Goal: Task Accomplishment & Management: Manage account settings

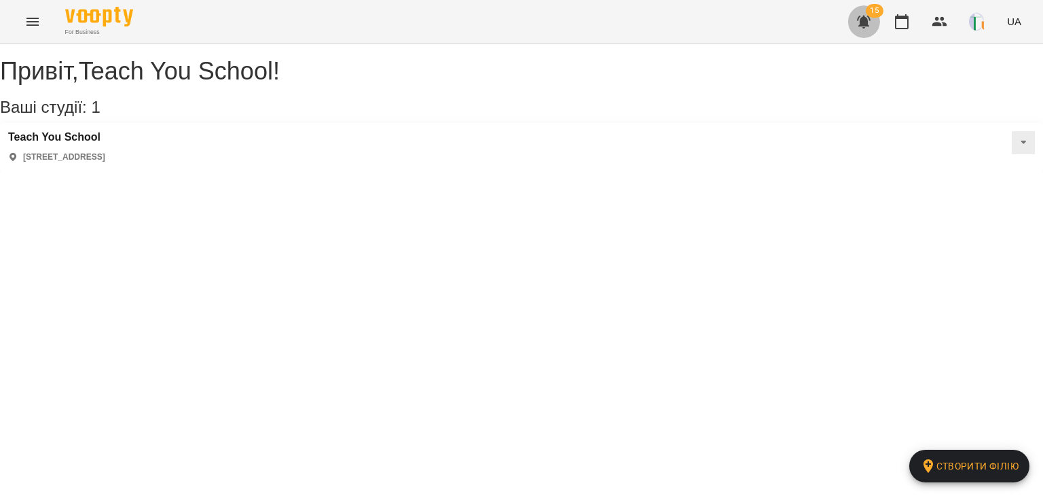
click at [867, 17] on icon "button" at bounding box center [864, 22] width 14 height 13
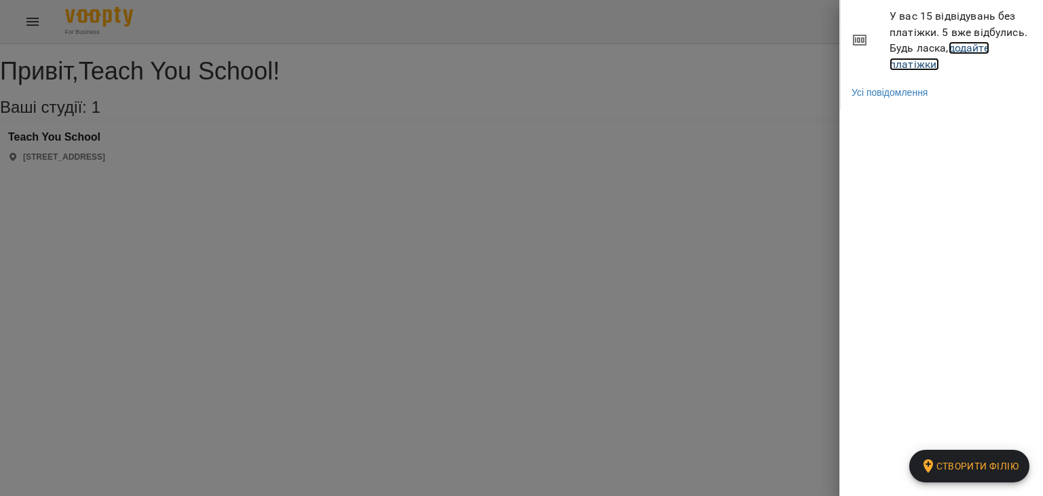
click at [911, 69] on link "додайте платіжки!" at bounding box center [940, 55] width 100 height 29
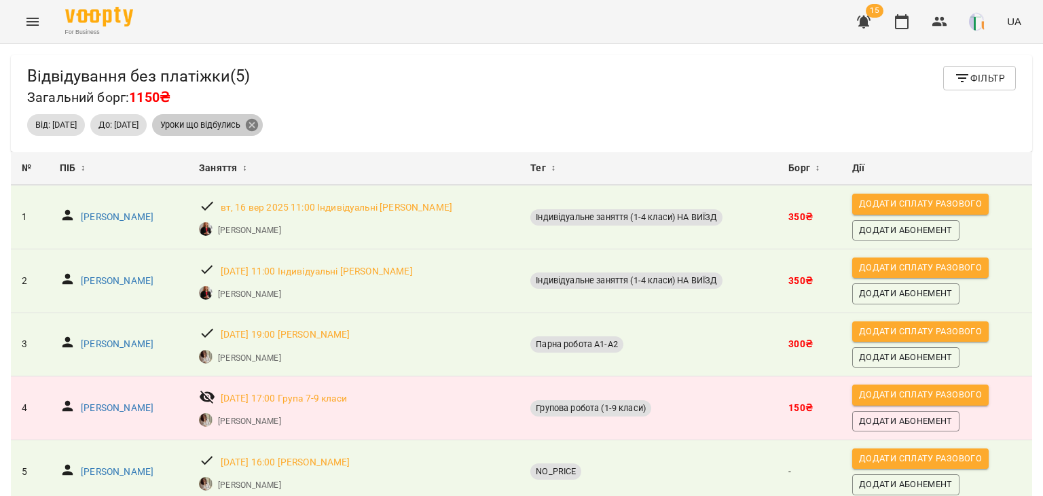
click at [258, 123] on icon at bounding box center [252, 125] width 12 height 12
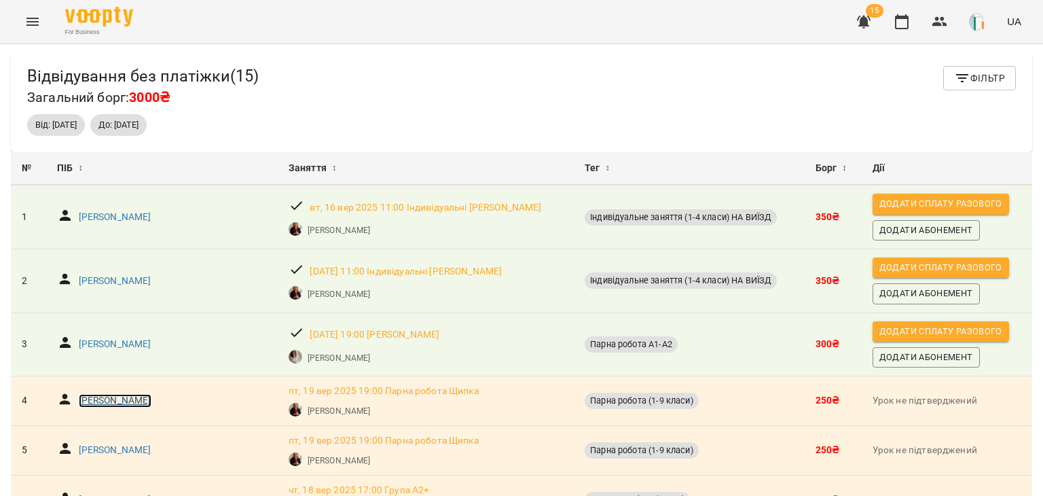
click at [111, 401] on p "[PERSON_NAME]" at bounding box center [115, 401] width 73 height 14
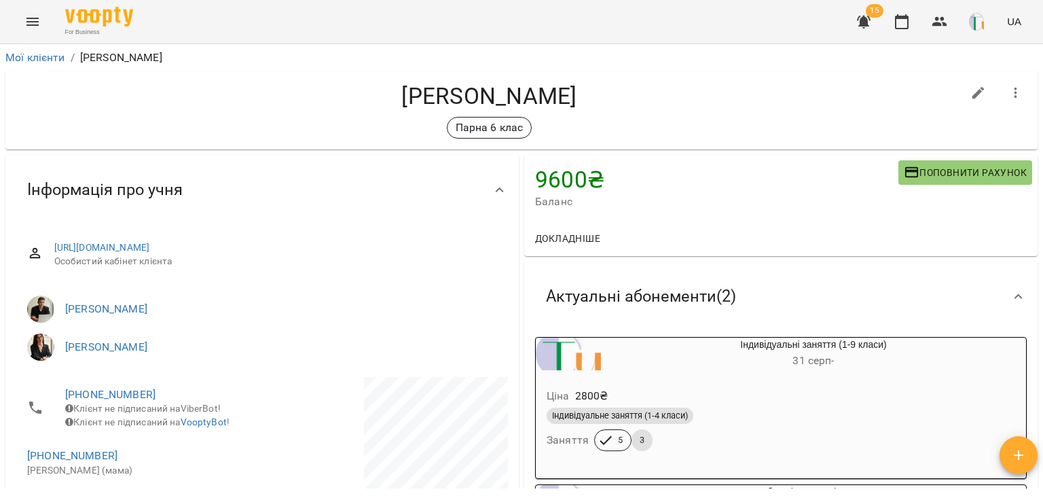
drag, startPoint x: 1043, startPoint y: 91, endPoint x: 1037, endPoint y: 116, distance: 25.9
click at [1037, 116] on div "Мої клієнти / [PERSON_NAME] [PERSON_NAME] Парна 6 клас 9600 ₴ Баланс Поповнити …" at bounding box center [521, 292] width 1043 height 496
click at [901, 19] on icon "button" at bounding box center [902, 22] width 16 height 16
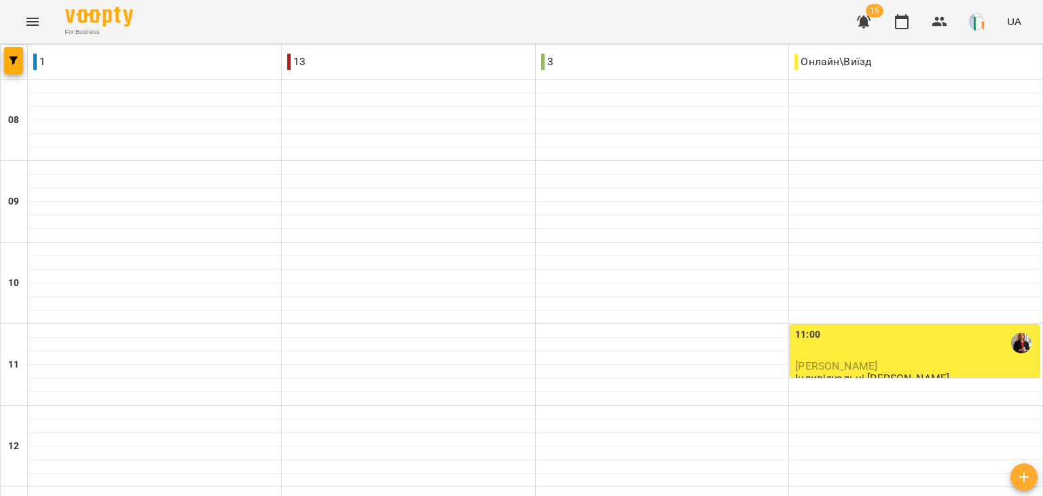
drag, startPoint x: 502, startPoint y: 433, endPoint x: 554, endPoint y: 426, distance: 52.7
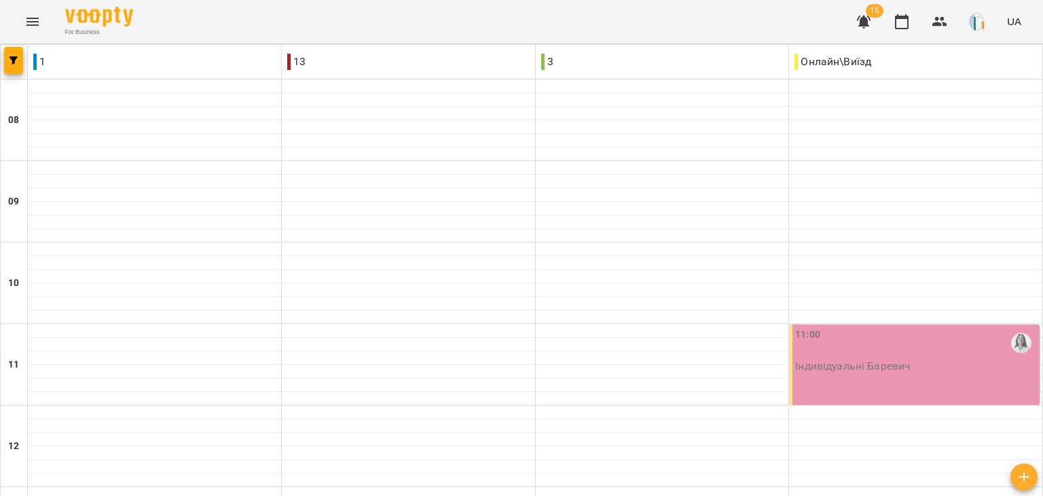
scroll to position [659, 0]
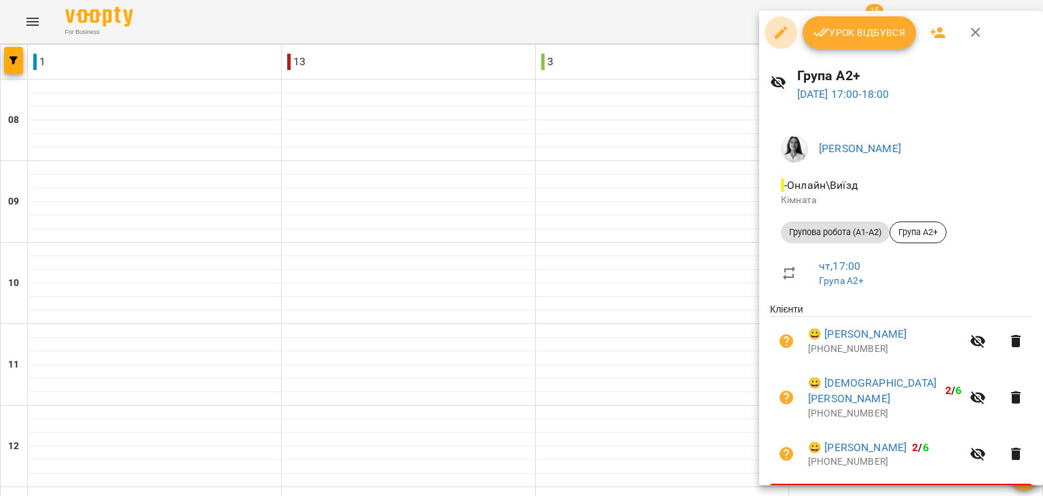
click at [783, 38] on icon "button" at bounding box center [781, 32] width 16 height 16
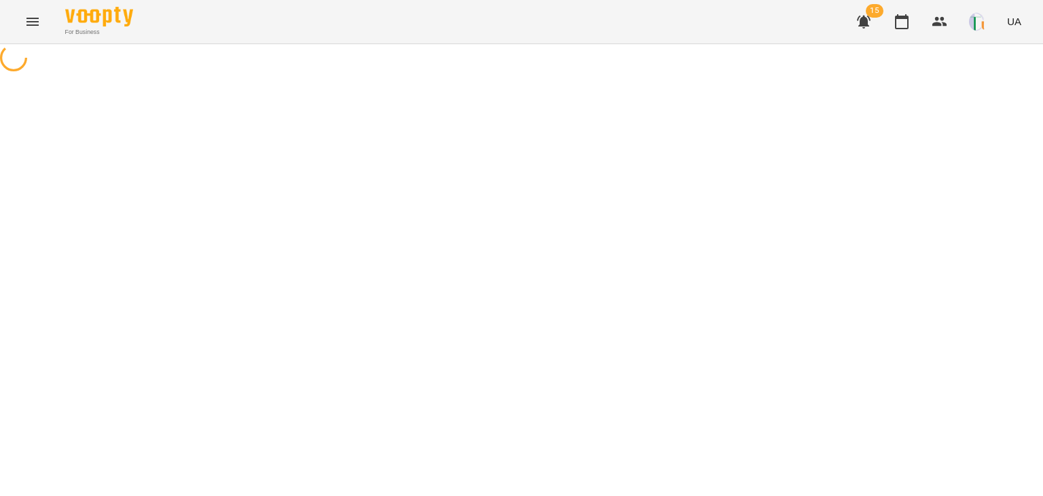
select select "**********"
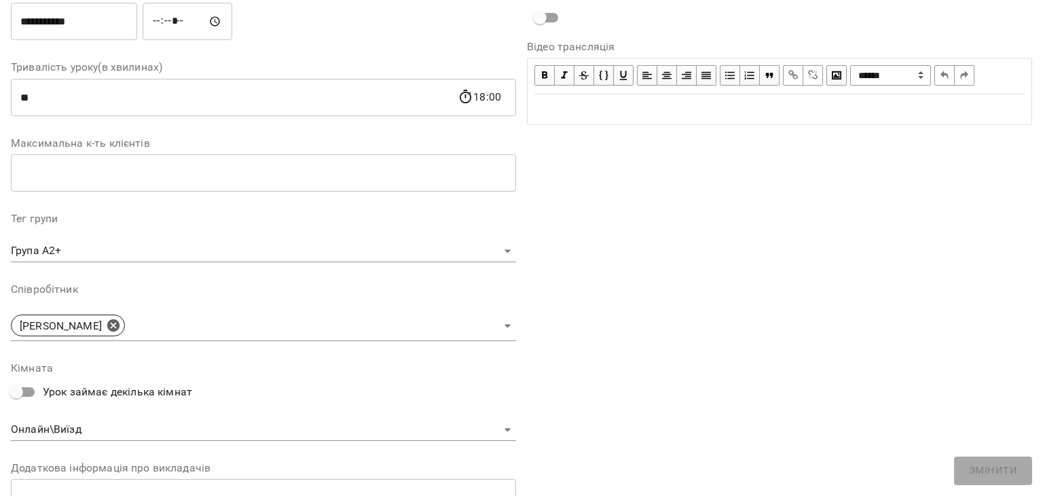
scroll to position [236, 0]
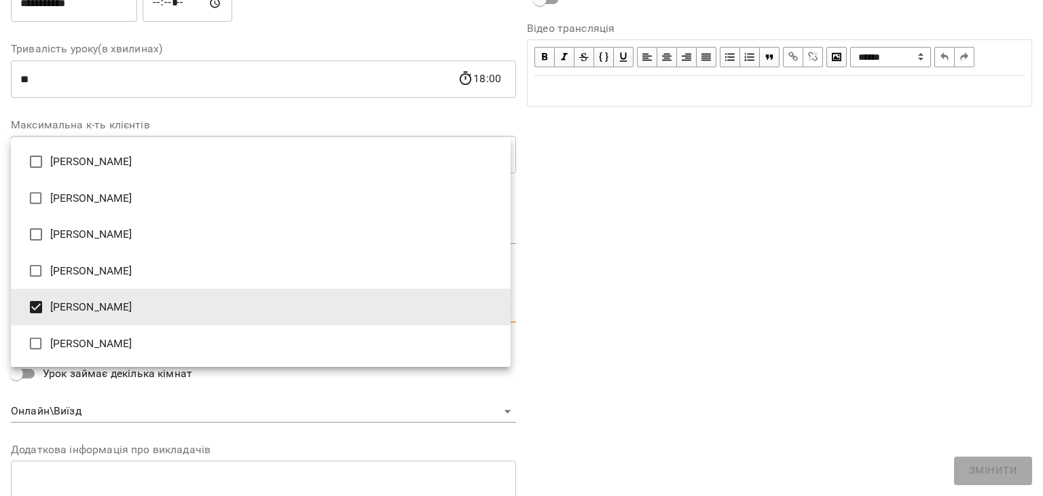
click at [234, 309] on body "For Business 15 UA Журнал відвідувань / Група А2+ [DATE] 17:00 / Урок відбувся …" at bounding box center [521, 334] width 1043 height 668
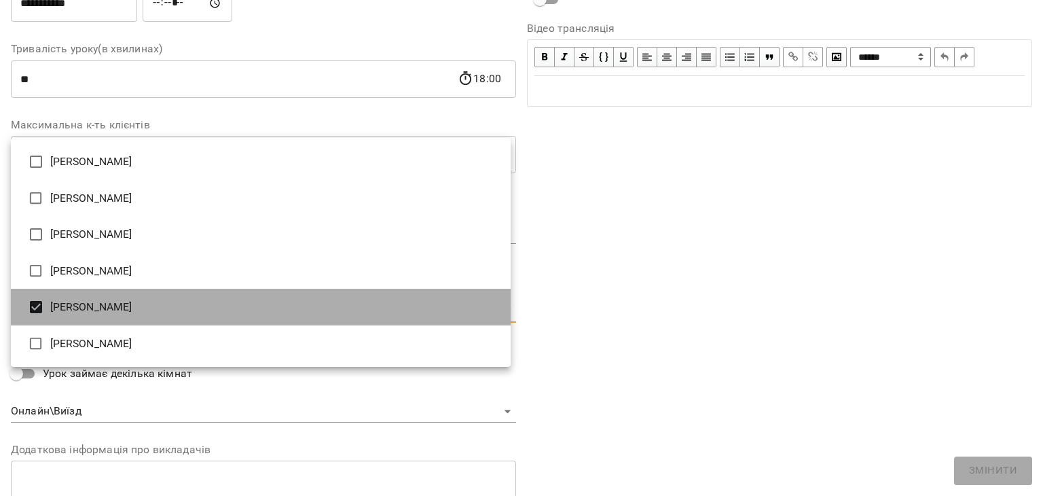
click at [91, 307] on li "[PERSON_NAME]" at bounding box center [261, 307] width 500 height 37
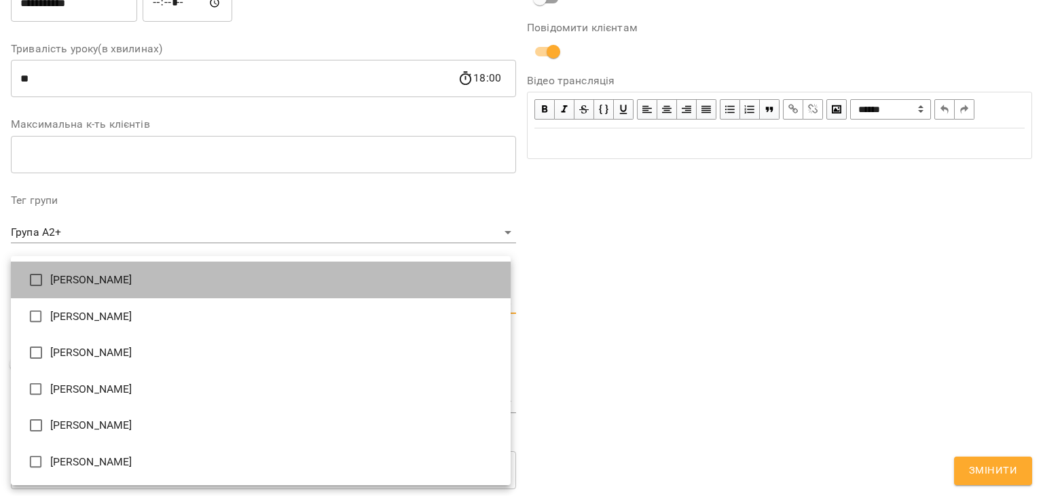
click at [106, 281] on li "[PERSON_NAME]" at bounding box center [261, 280] width 500 height 37
type input "**********"
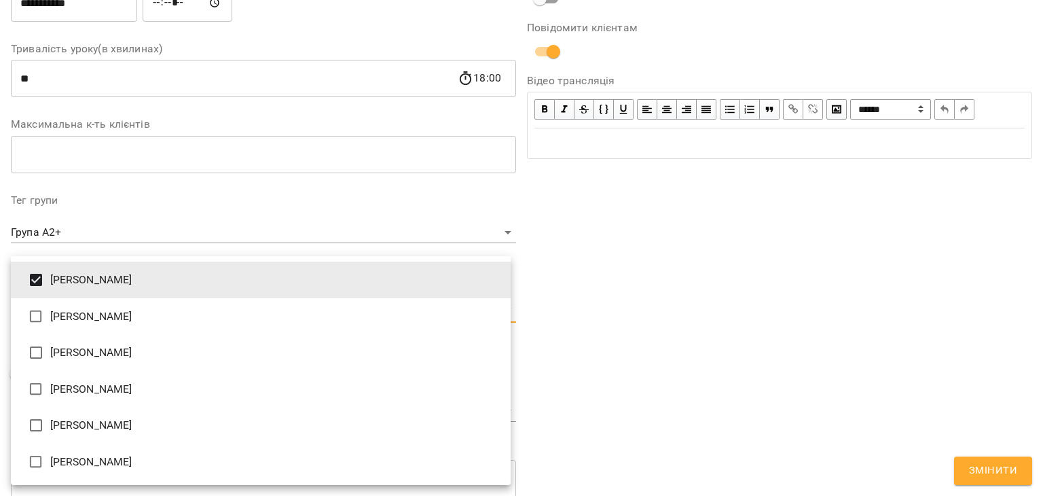
click at [997, 463] on div at bounding box center [521, 248] width 1043 height 496
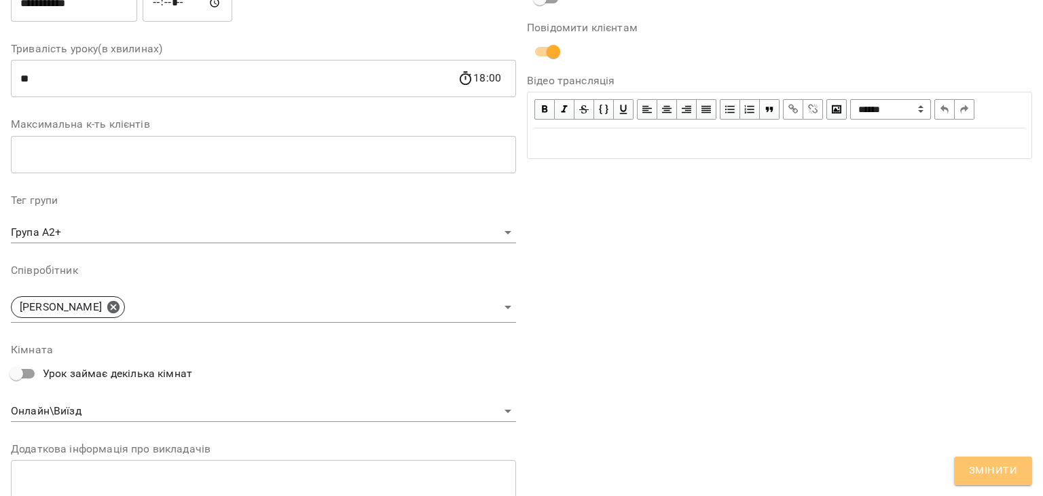
click at [997, 467] on span "Змінити" at bounding box center [993, 471] width 48 height 18
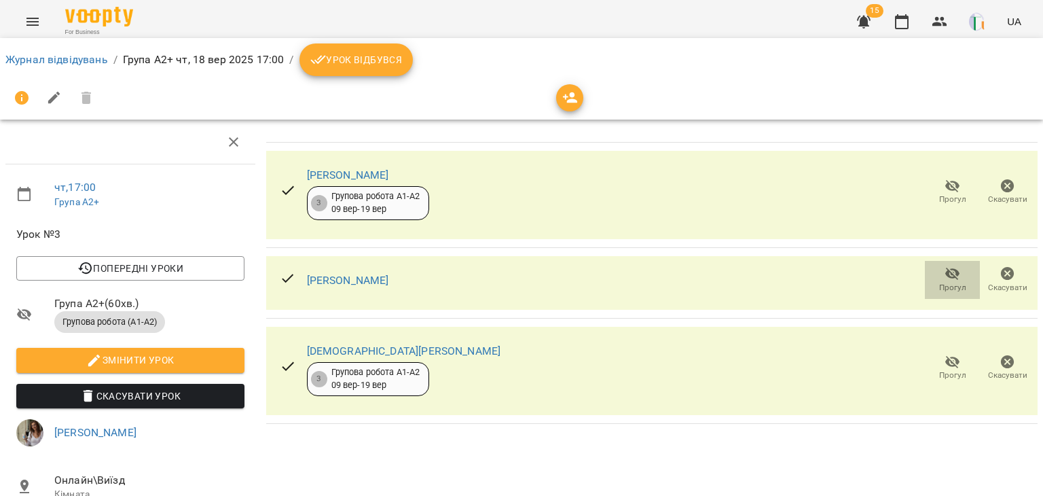
click at [949, 278] on icon "button" at bounding box center [953, 274] width 16 height 16
click at [368, 69] on button "Урок відбувся" at bounding box center [357, 59] width 114 height 33
click at [948, 283] on span "Прогул" at bounding box center [952, 288] width 27 height 12
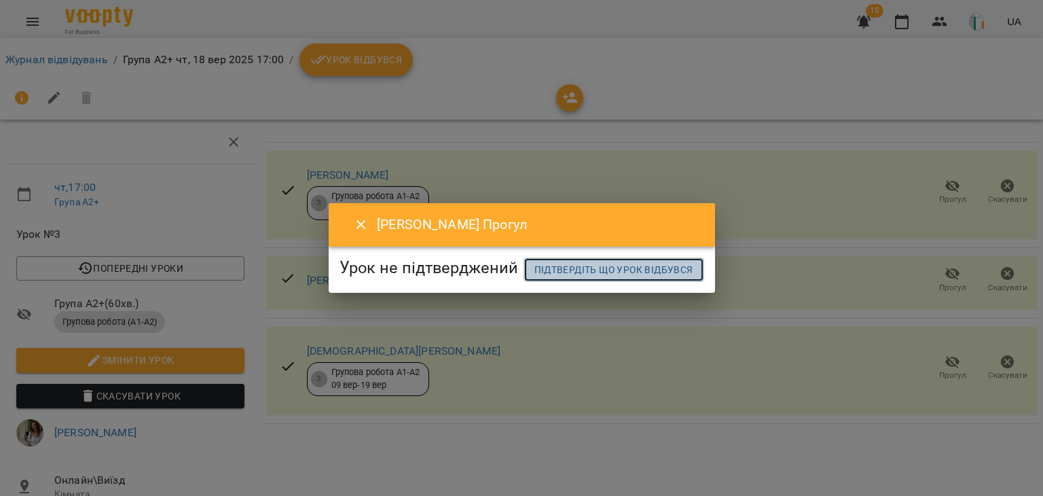
click at [535, 278] on span "Підтвердіть що урок відбувся" at bounding box center [614, 270] width 159 height 16
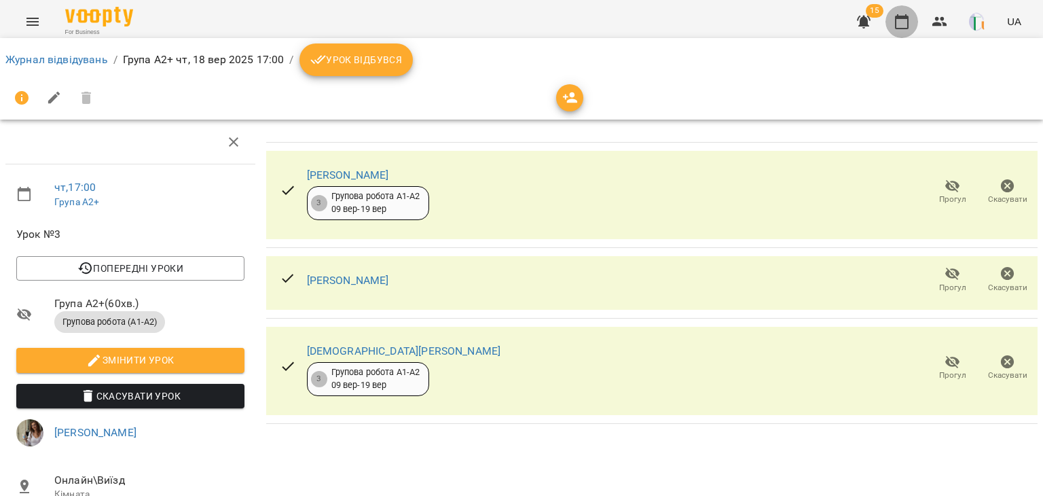
click at [908, 21] on icon "button" at bounding box center [902, 22] width 16 height 16
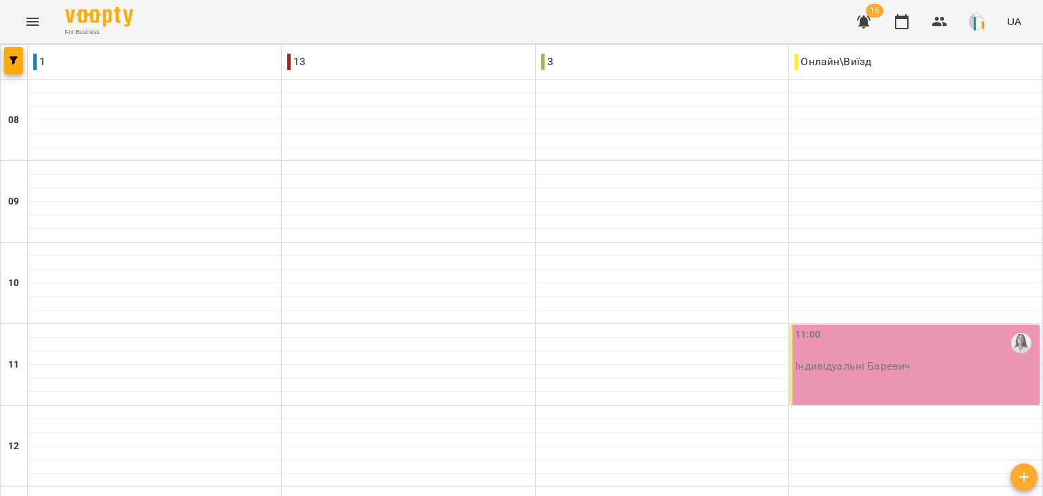
scroll to position [627, 0]
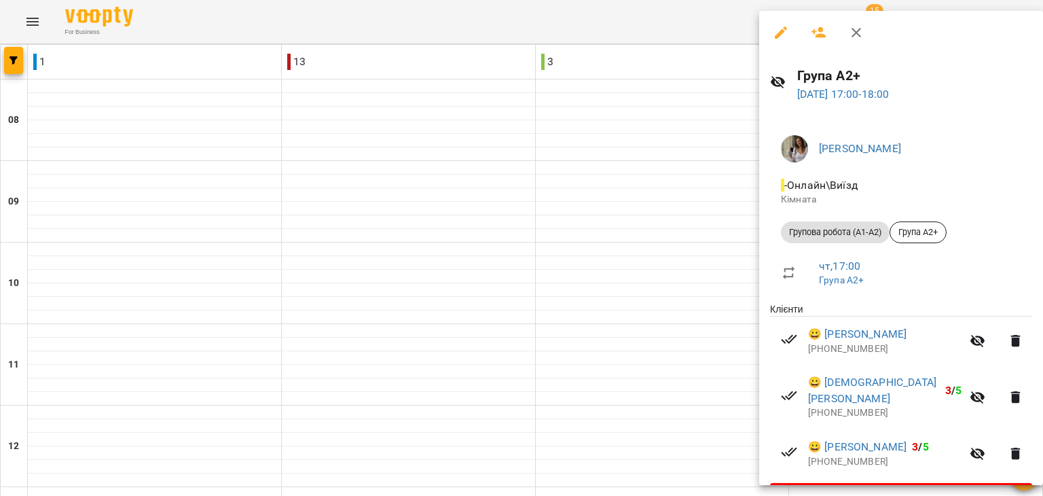
click at [970, 342] on icon "button" at bounding box center [978, 341] width 16 height 16
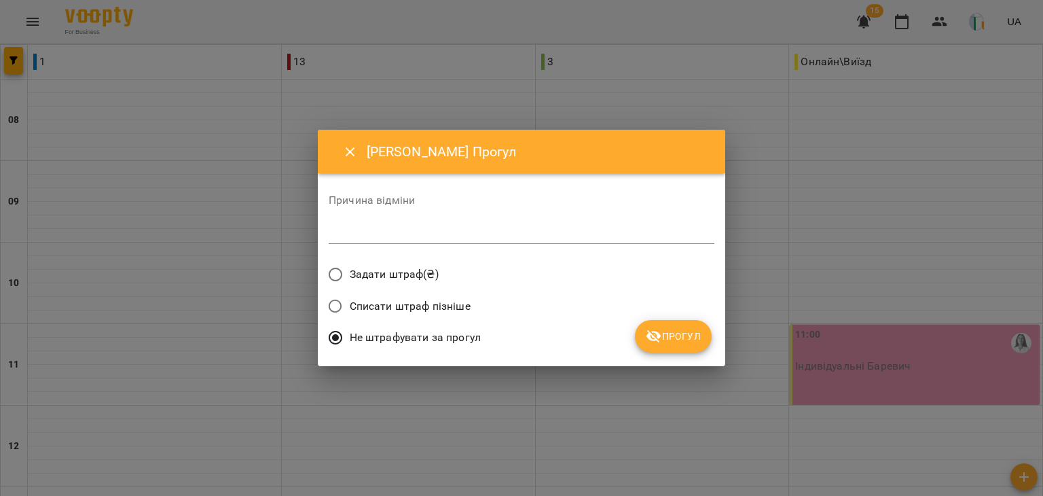
click at [421, 265] on label "Задати штраф(₴)" at bounding box center [380, 274] width 118 height 29
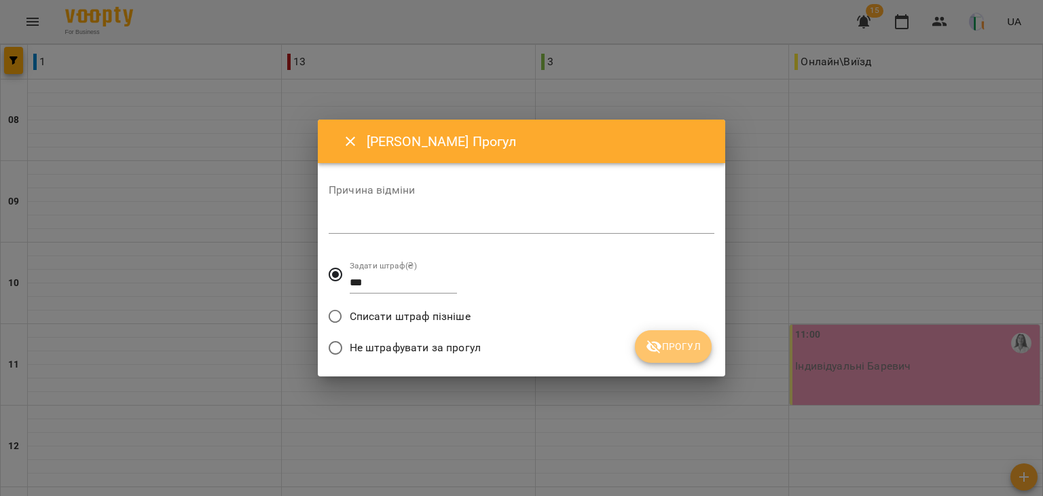
click at [702, 354] on button "Прогул" at bounding box center [673, 346] width 77 height 33
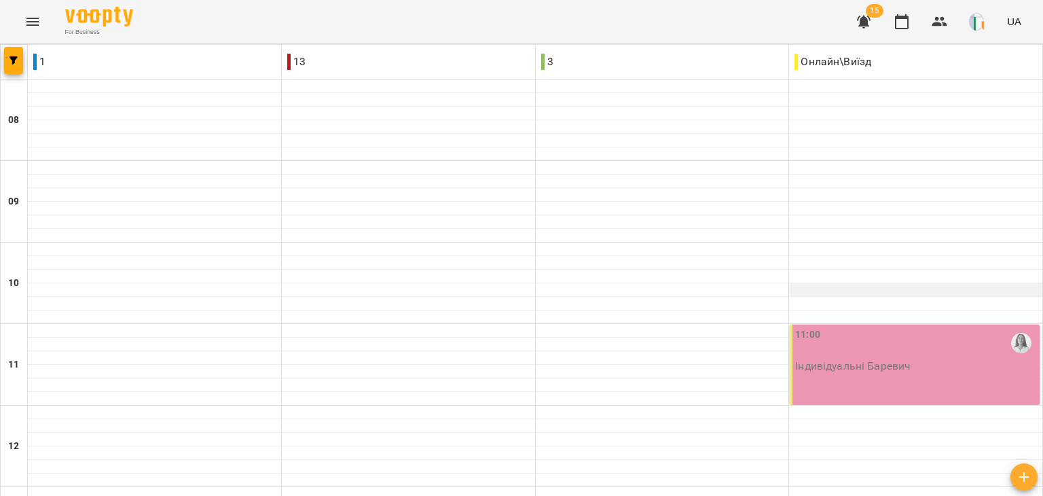
scroll to position [116, 0]
click at [946, 327] on div "11:00" at bounding box center [916, 342] width 242 height 31
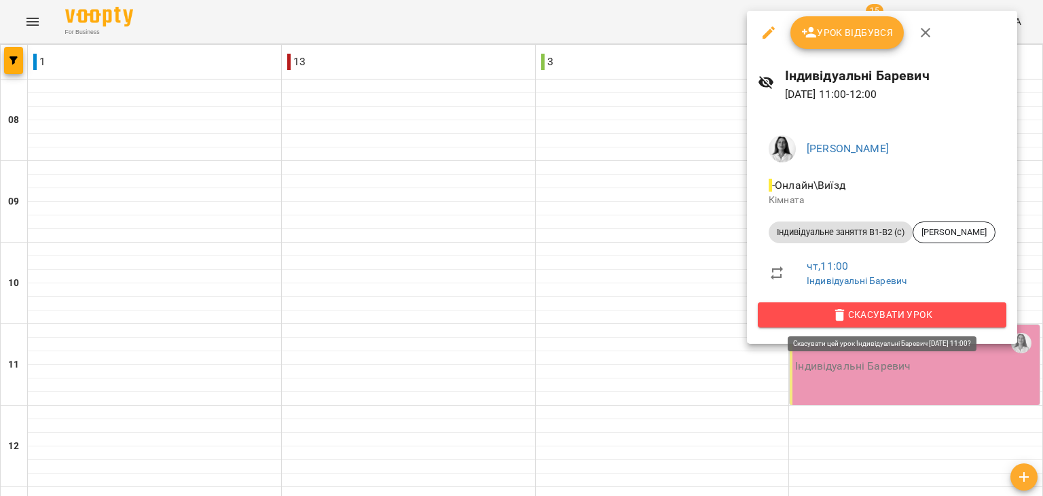
click at [905, 320] on span "Скасувати Урок" at bounding box center [882, 314] width 227 height 16
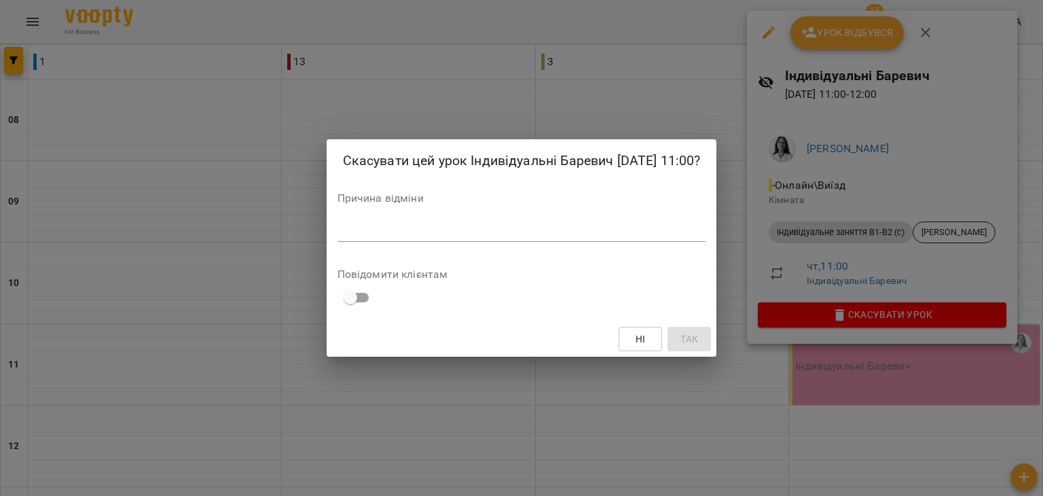
click at [554, 233] on div "*" at bounding box center [522, 231] width 369 height 22
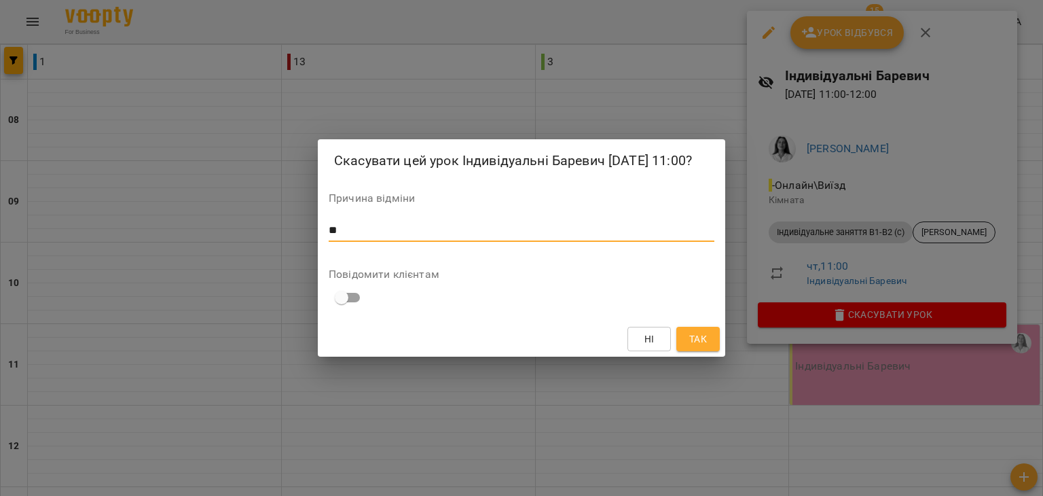
type textarea "*"
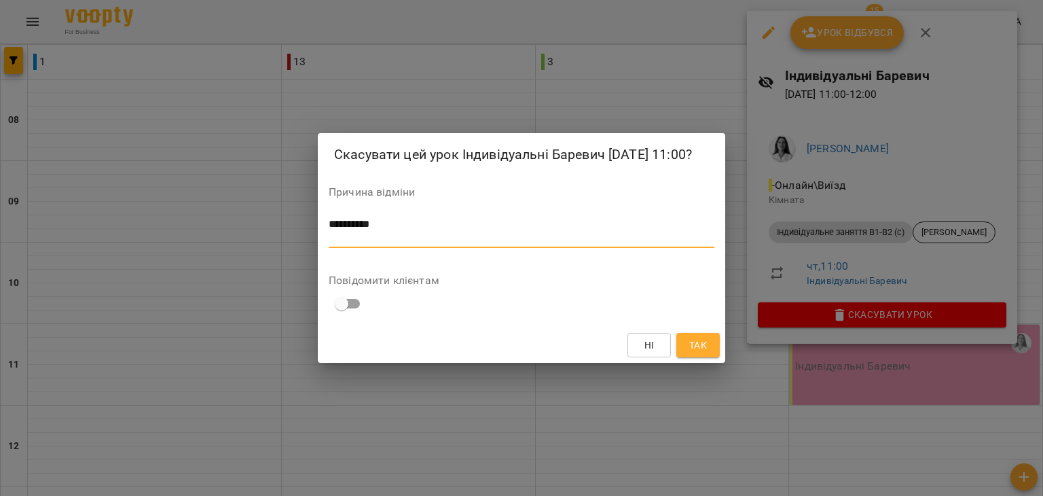
type textarea "*********"
click at [682, 350] on button "Так" at bounding box center [698, 345] width 43 height 24
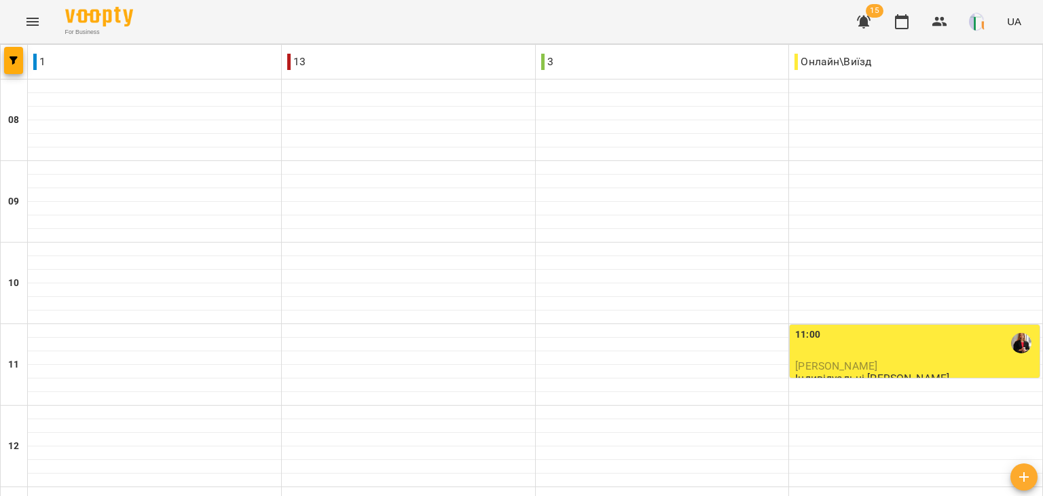
scroll to position [568, 0]
